Goal: Navigation & Orientation: Find specific page/section

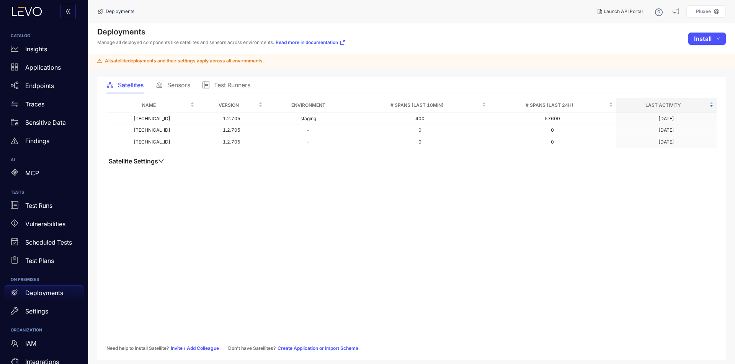
click at [321, 315] on div "Name Version Environment # Spans (last 10min) # Spans (last 24h) Last Activity …" at bounding box center [411, 224] width 610 height 253
click at [40, 171] on div "MCP" at bounding box center [44, 173] width 79 height 15
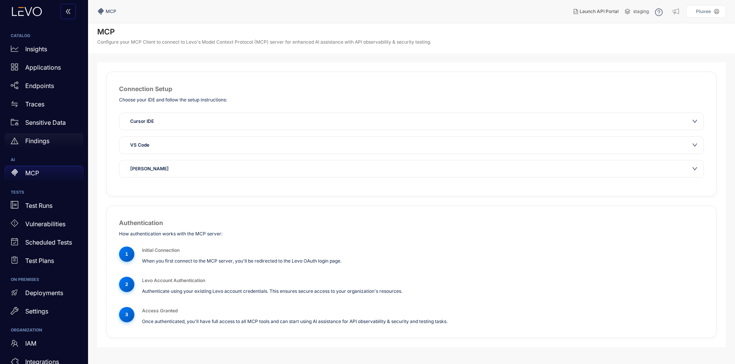
click at [33, 147] on div "Findings" at bounding box center [44, 140] width 79 height 15
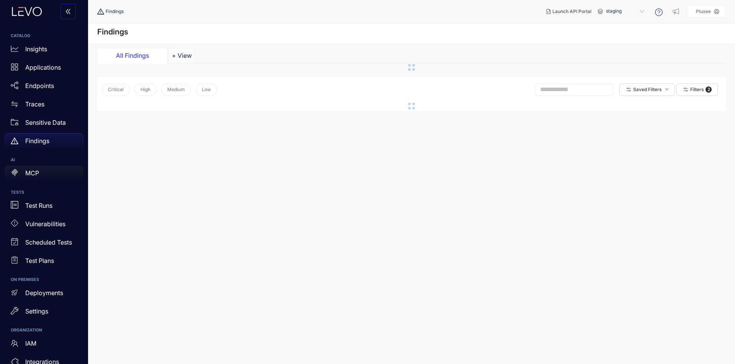
click at [55, 177] on div "MCP" at bounding box center [44, 173] width 79 height 15
